Goal: Participate in discussion: Engage in conversation with other users on a specific topic

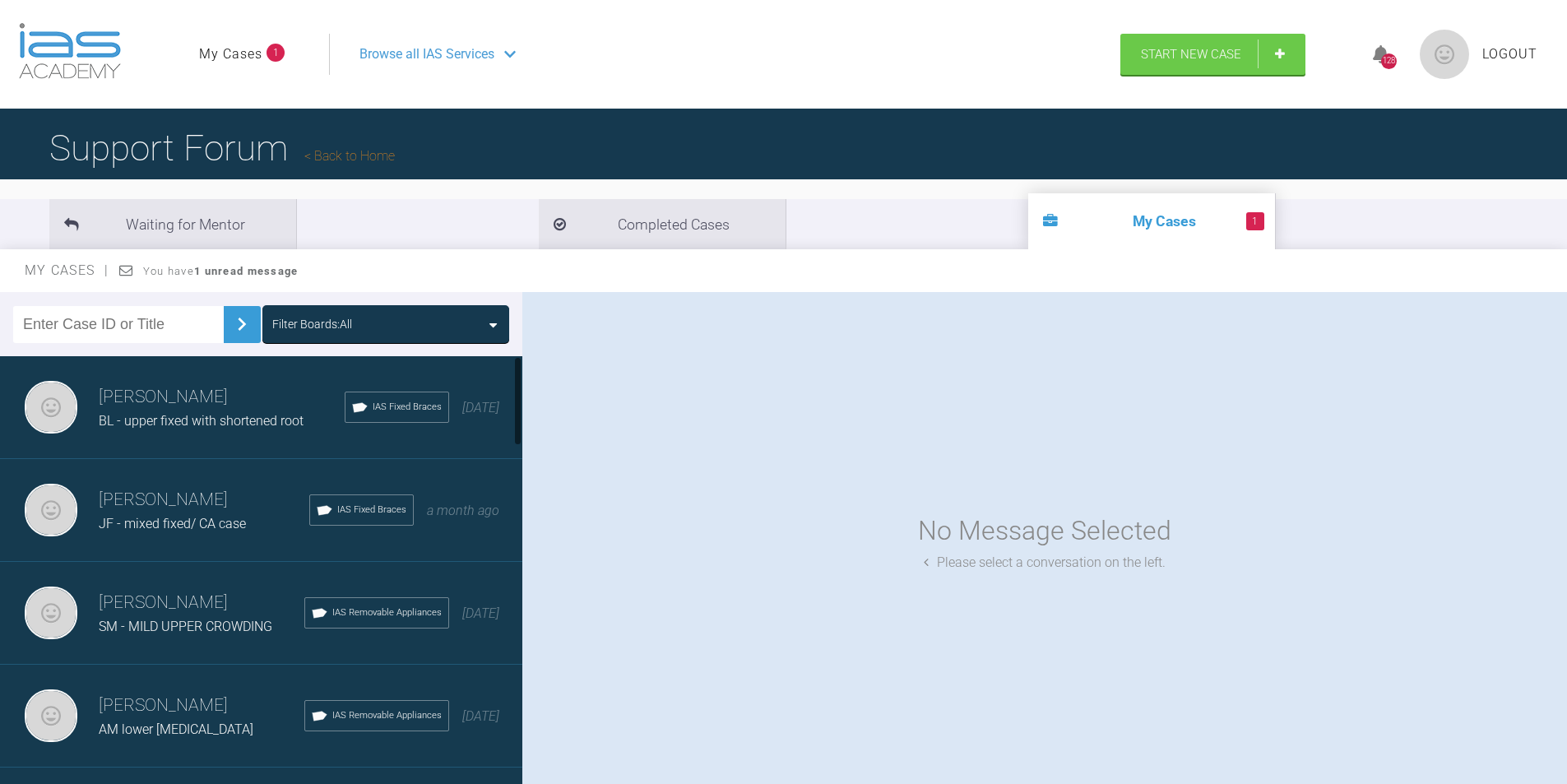
click at [151, 726] on span "AM lower clear aligners" at bounding box center [176, 728] width 155 height 15
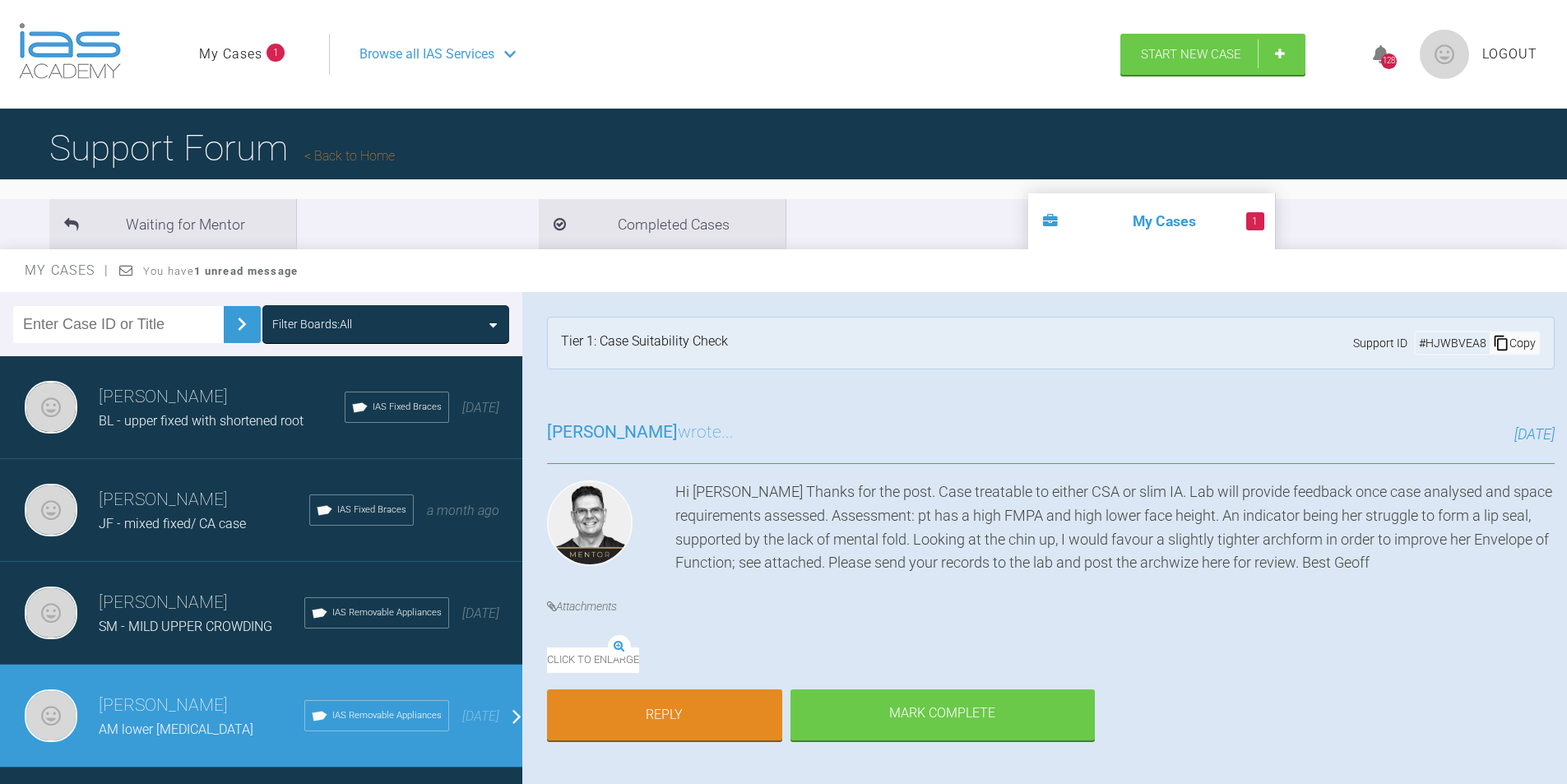
click at [149, 512] on h3 "Billy Campbell" at bounding box center [204, 499] width 210 height 28
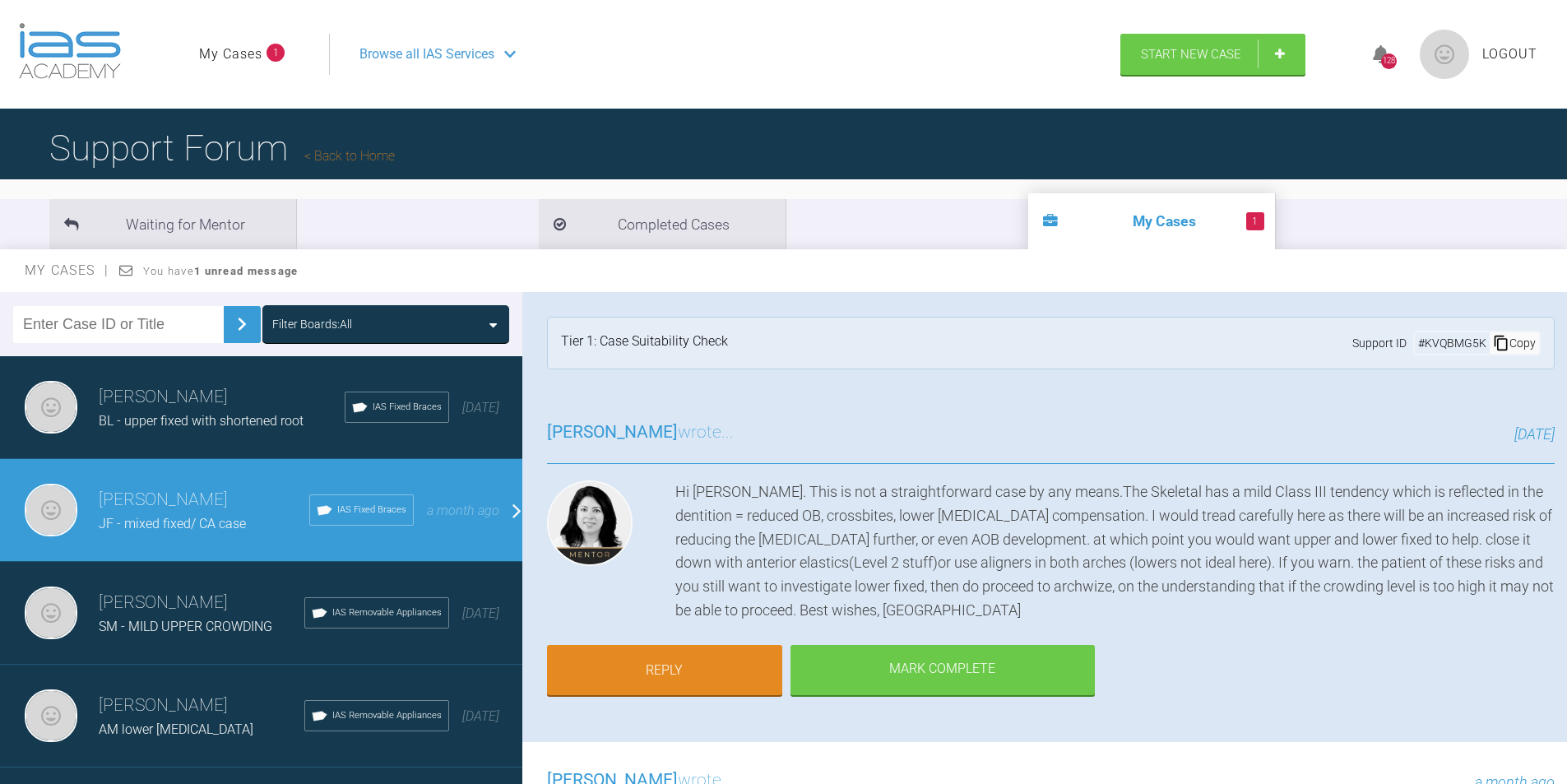
click at [149, 512] on h3 "Billy Campbell" at bounding box center [204, 499] width 210 height 28
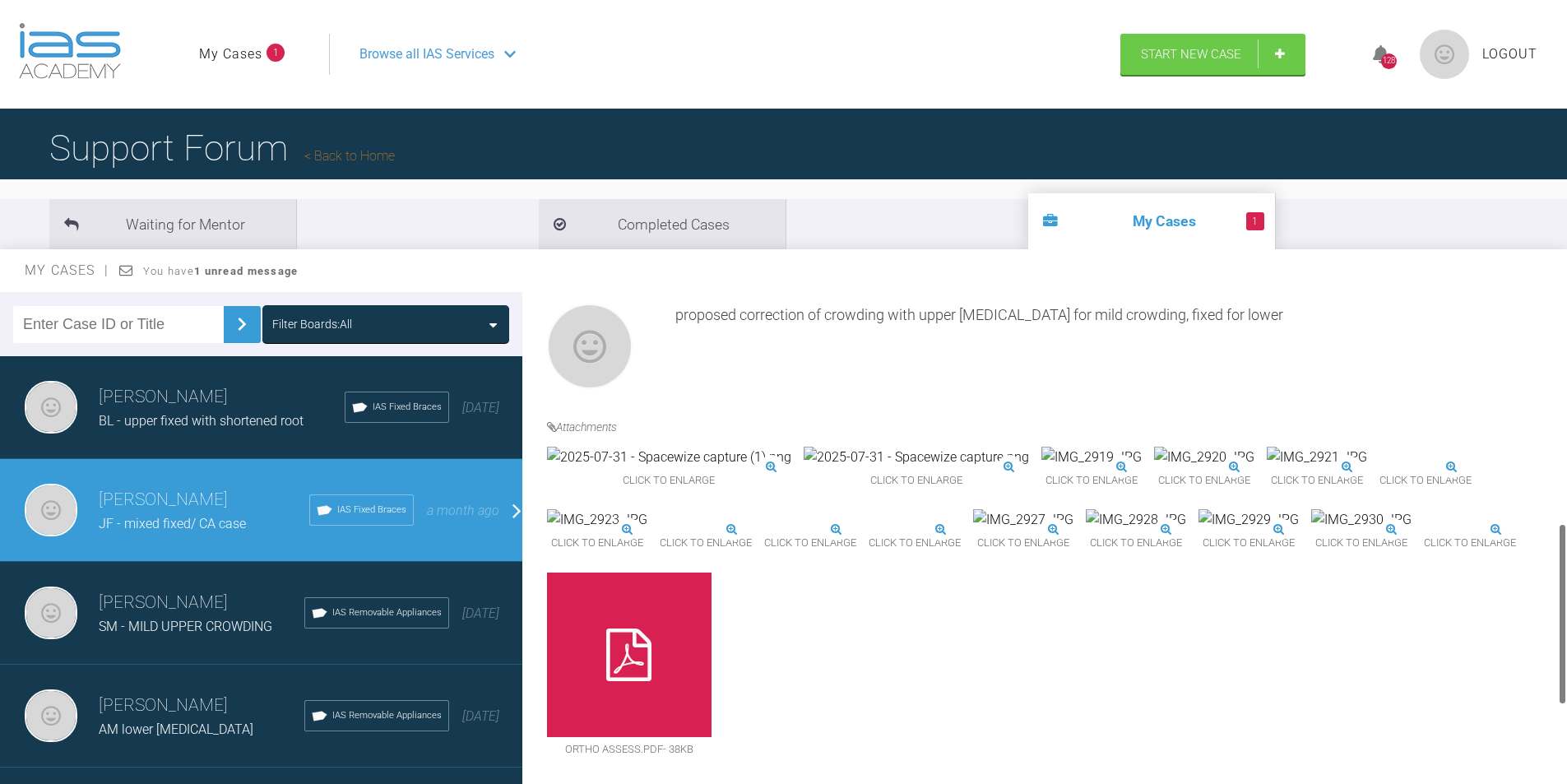
scroll to position [126, 0]
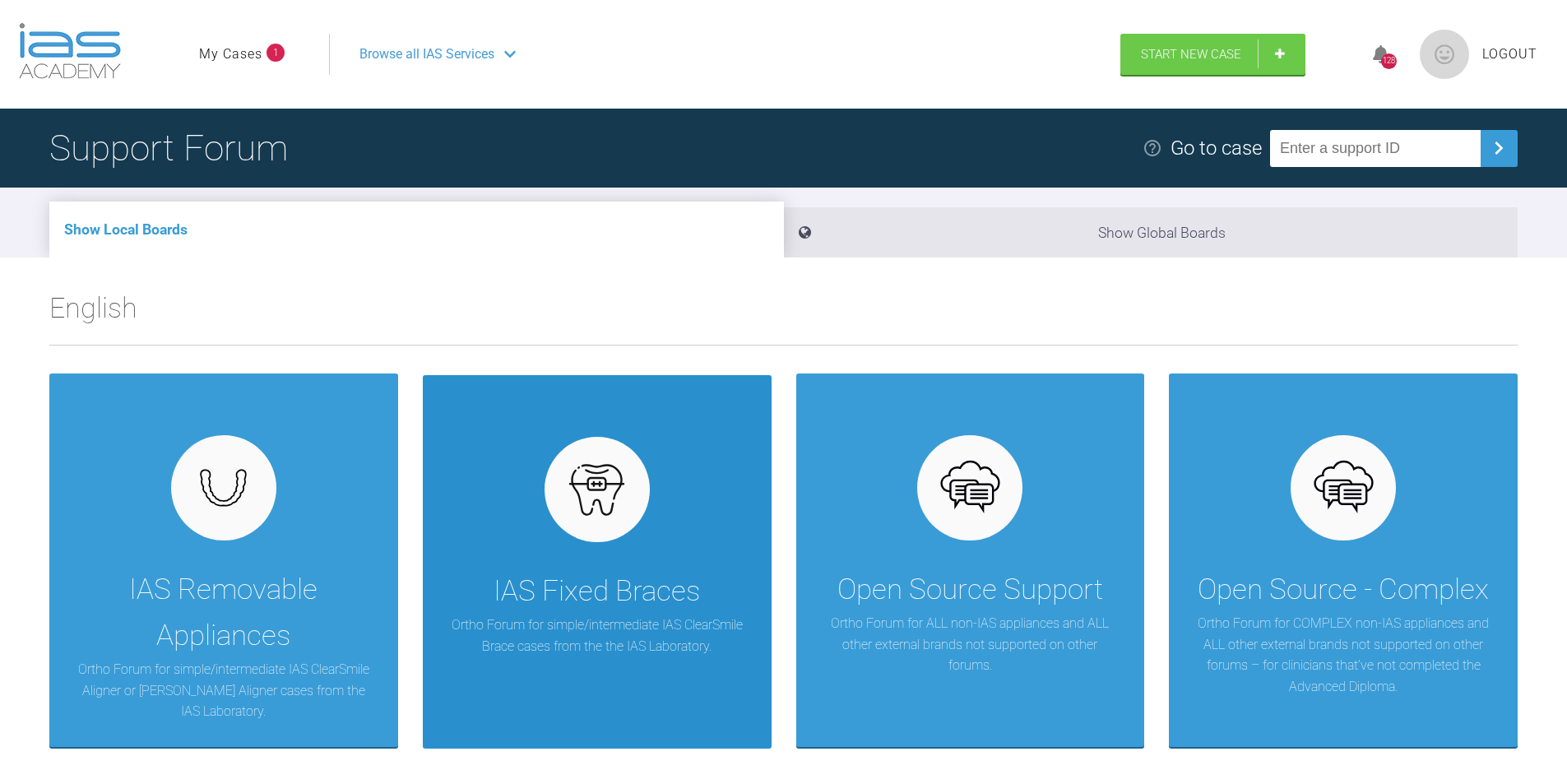
click at [538, 618] on p "Ortho Forum for simple/intermediate IAS ClearSmile Brace cases from the the IAS…" at bounding box center [597, 635] width 299 height 42
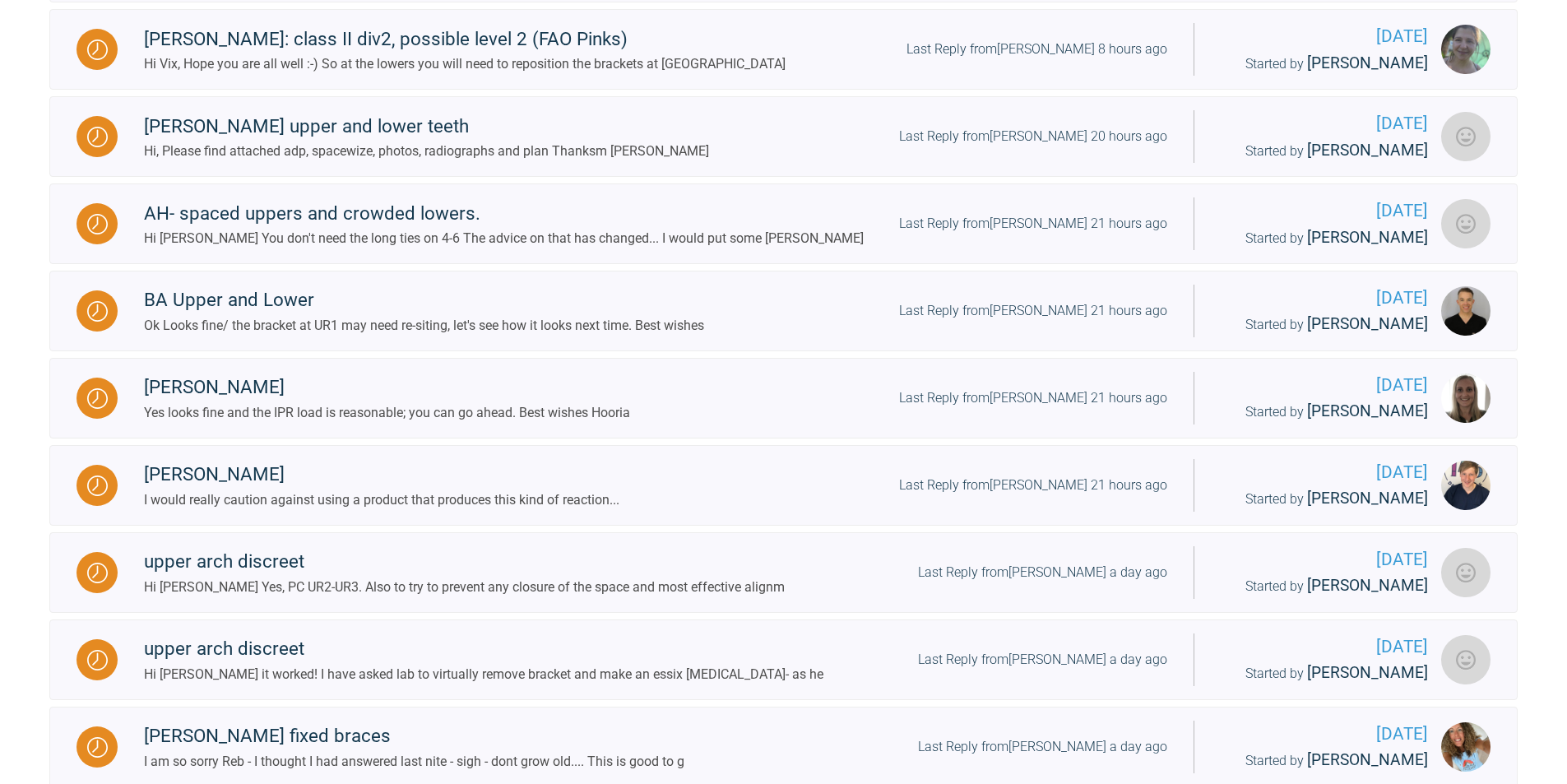
scroll to position [987, 0]
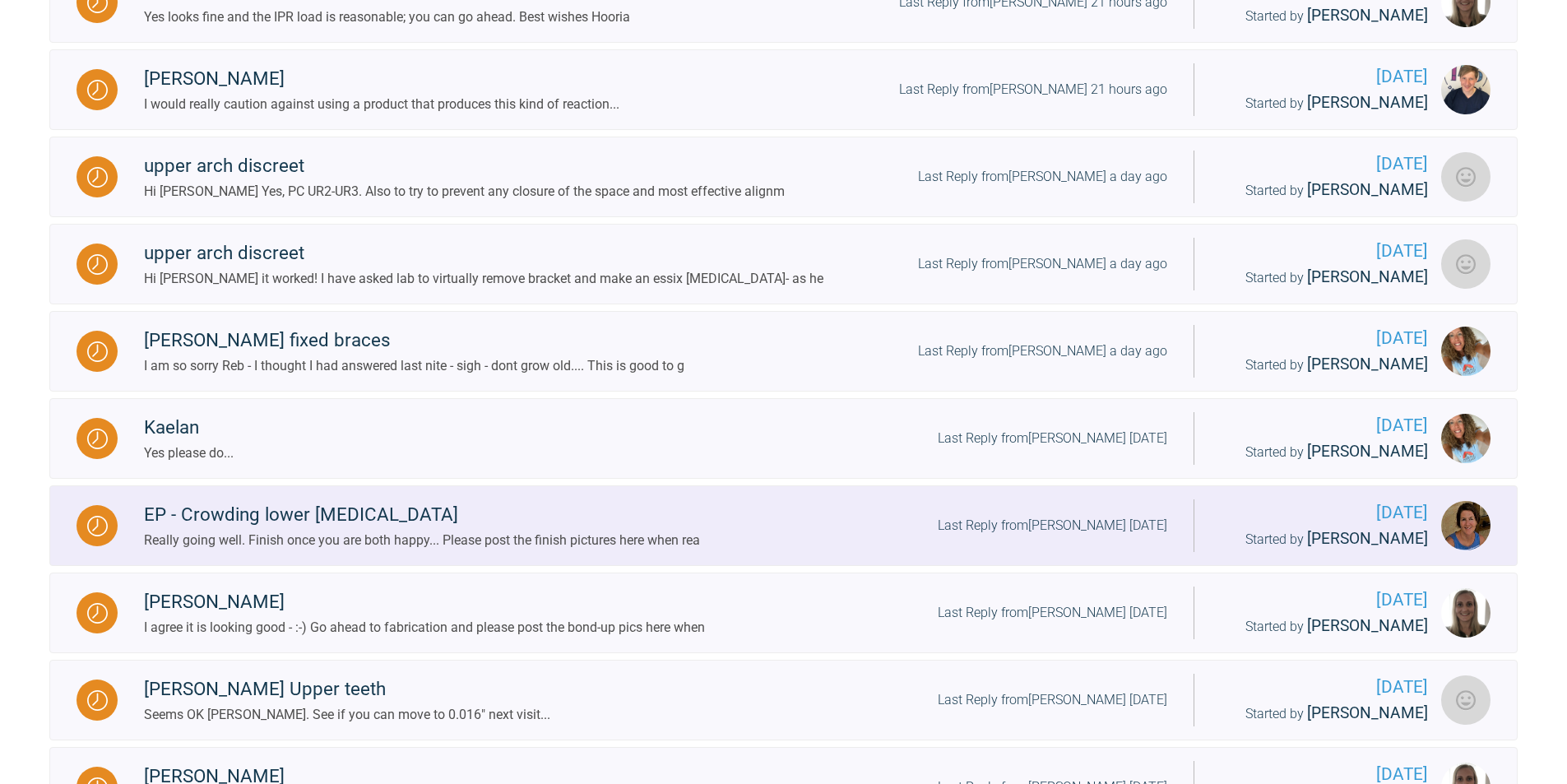
click at [341, 530] on div "EP - Crowding lower [MEDICAL_DATA]" at bounding box center [421, 515] width 556 height 30
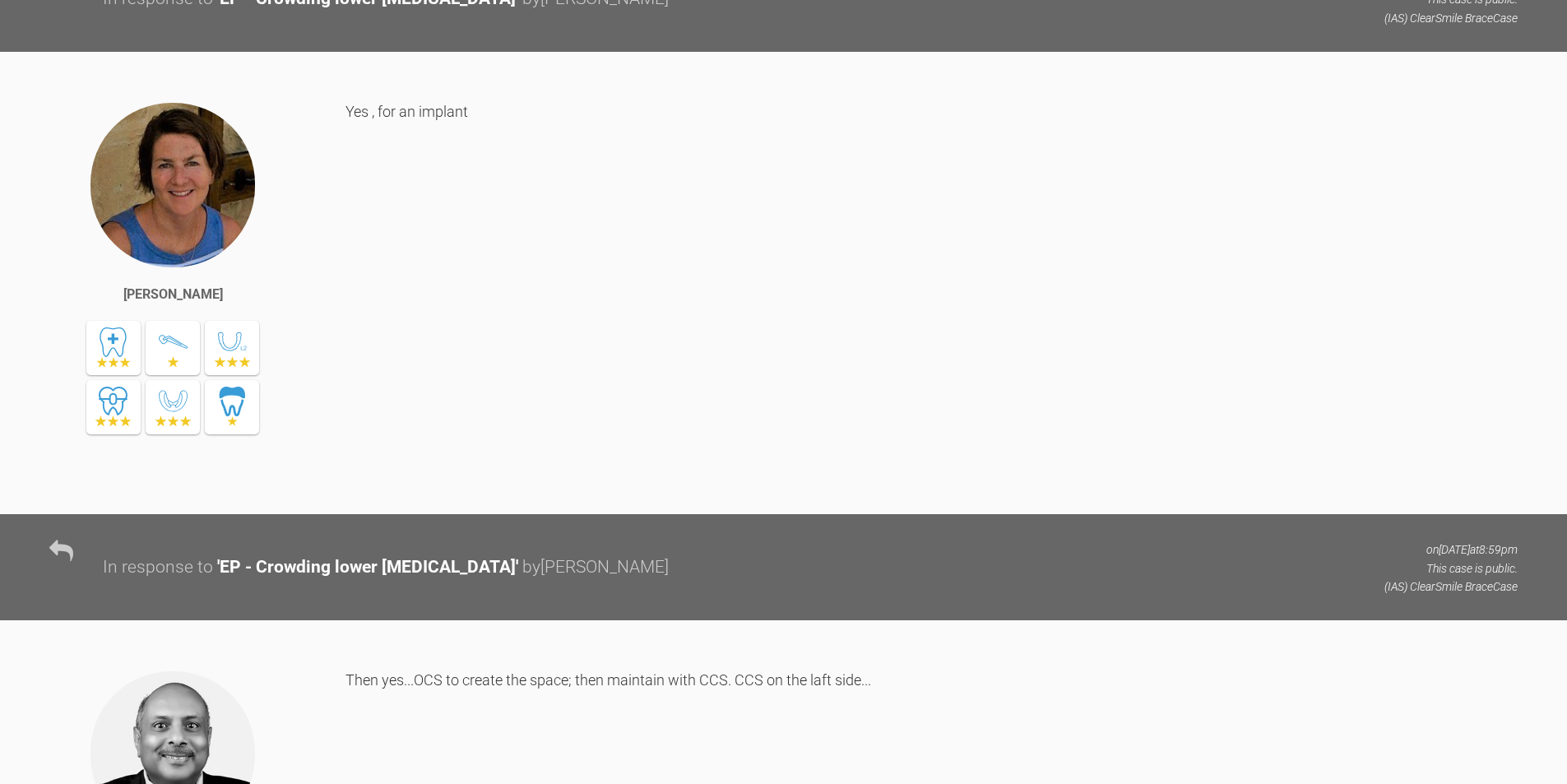
scroll to position [6331, 0]
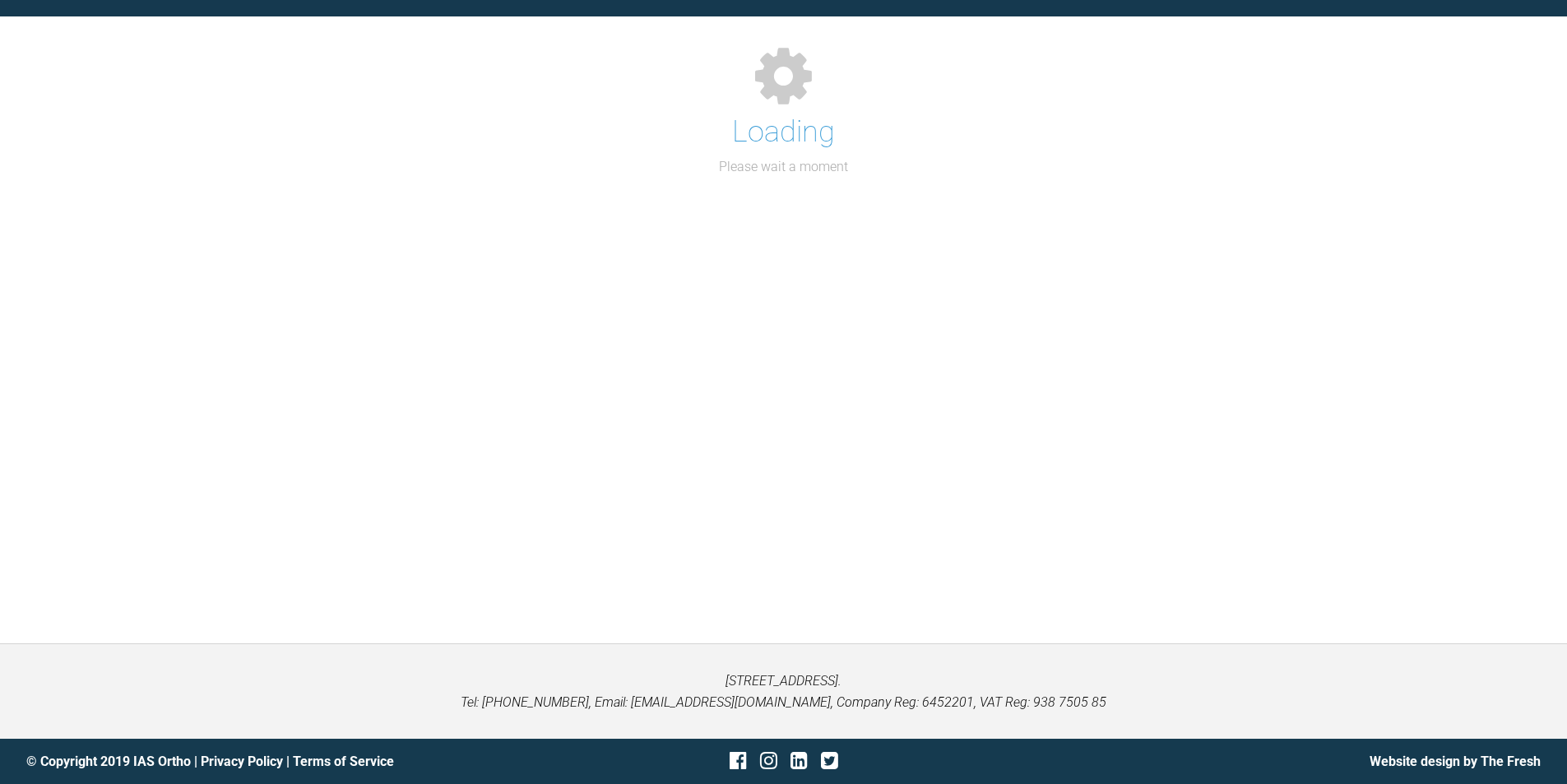
scroll to position [1652, 0]
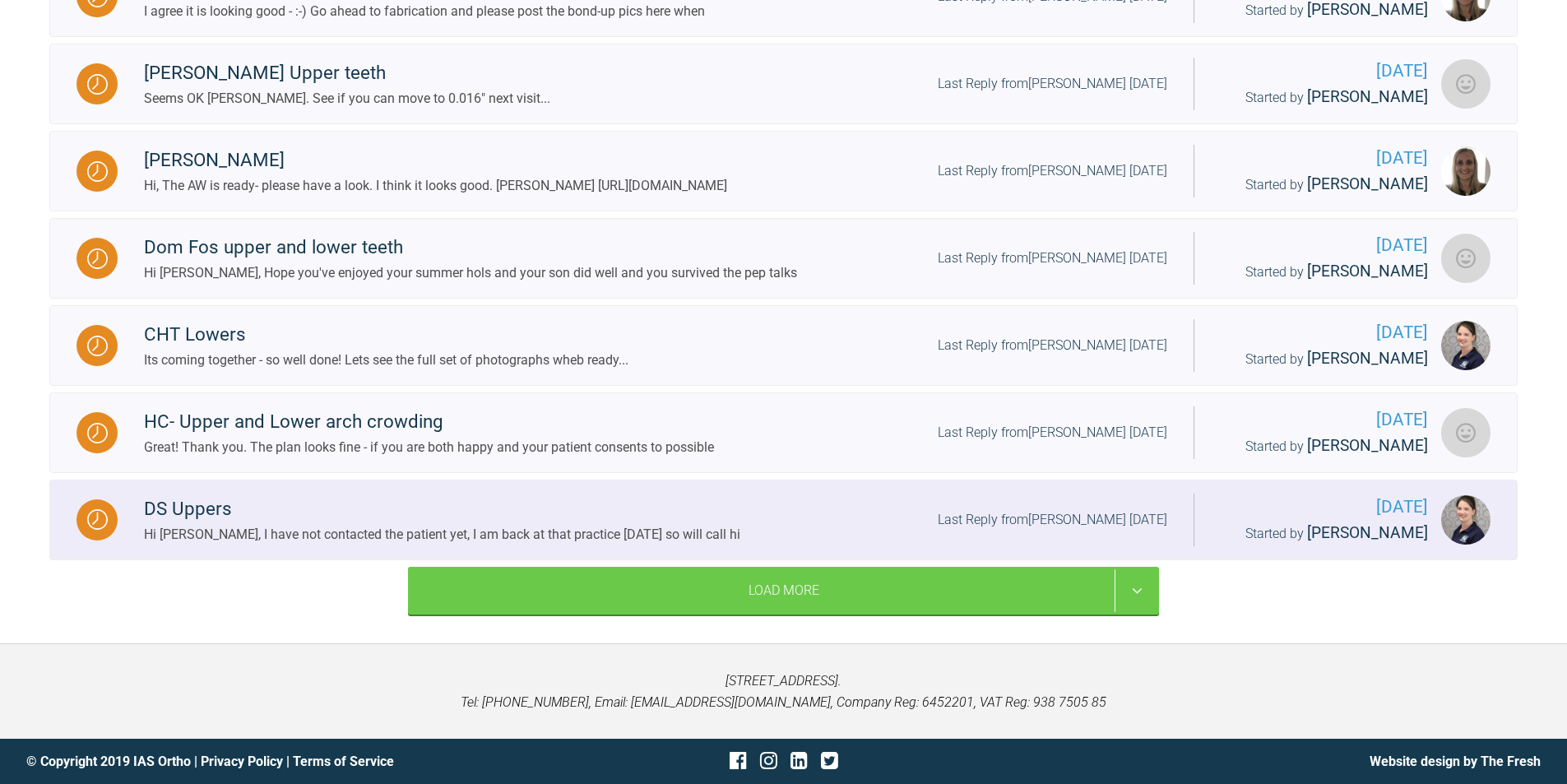
click at [241, 504] on div "DS Uppers" at bounding box center [442, 508] width 597 height 30
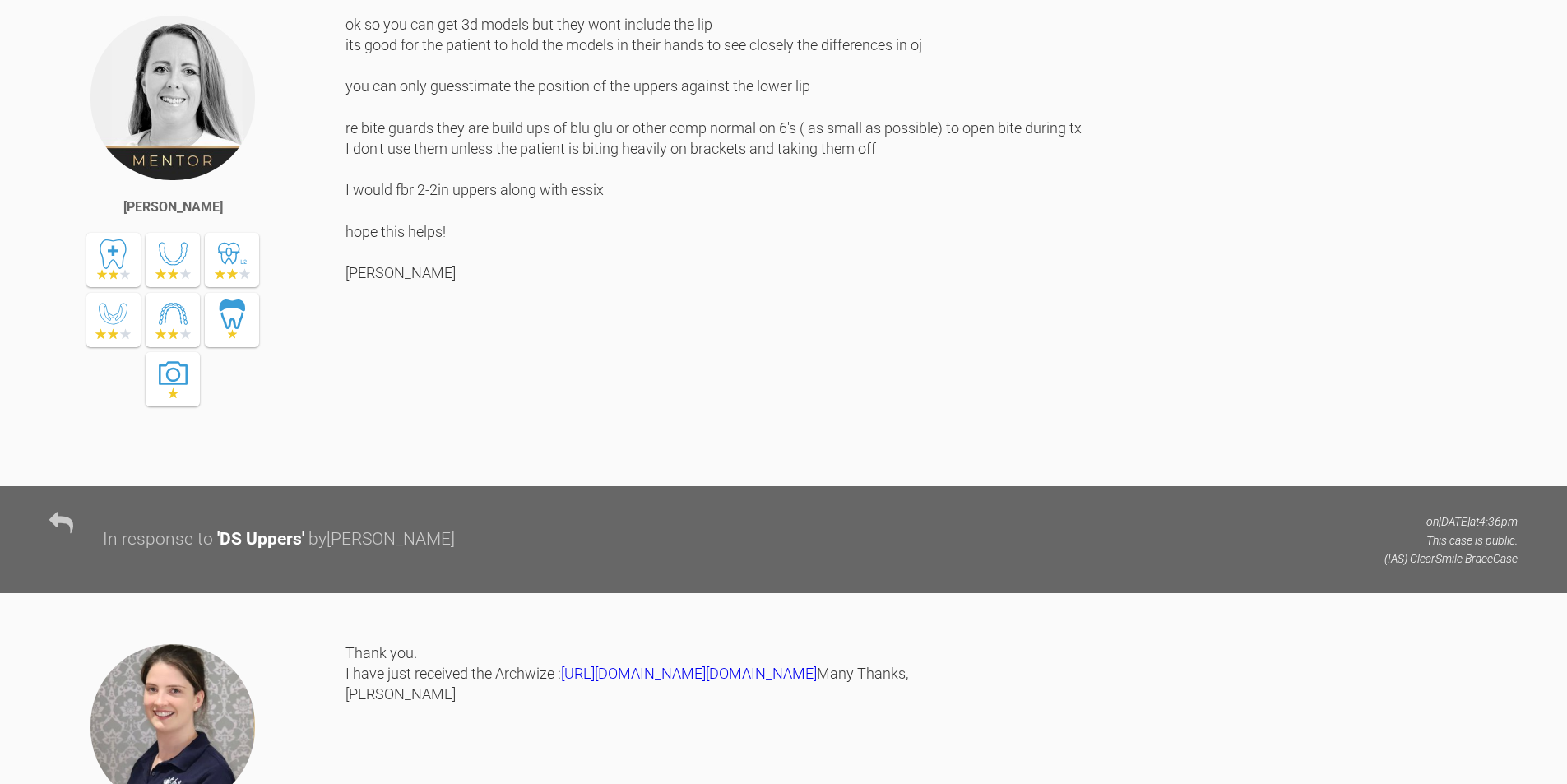
scroll to position [3298, 0]
